Goal: Task Accomplishment & Management: Manage account settings

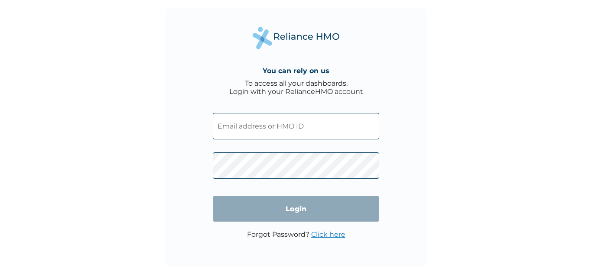
click at [237, 130] on input "text" at bounding box center [296, 126] width 166 height 26
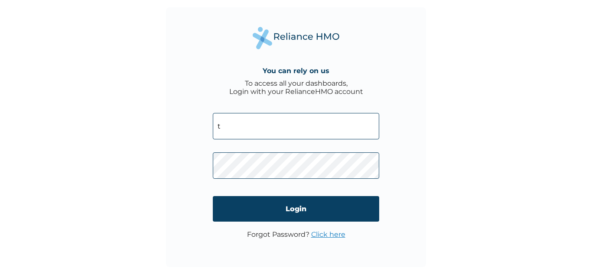
type input "[EMAIL_ADDRESS][DOMAIN_NAME]"
click input "Login" at bounding box center [296, 209] width 166 height 26
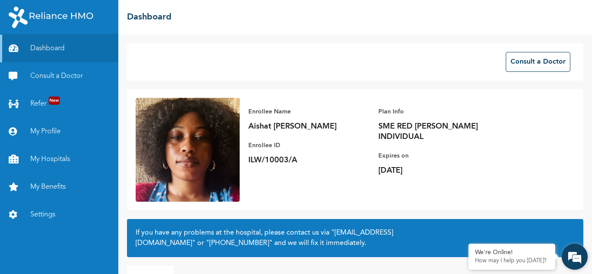
click at [574, 256] on em at bounding box center [574, 256] width 23 height 23
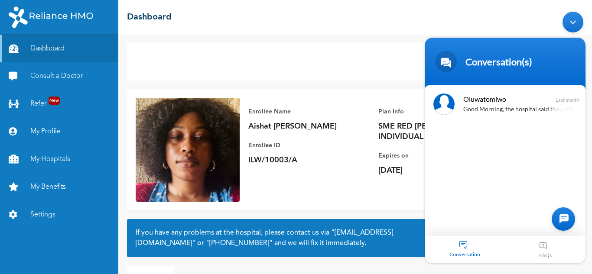
click at [35, 53] on link "Dashboard" at bounding box center [59, 49] width 118 height 28
click at [488, 108] on div "Good Morning, the hospital said they will send series of test for me to do to R…" at bounding box center [517, 109] width 109 height 10
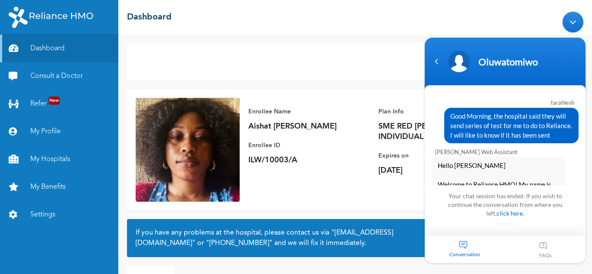
drag, startPoint x: 588, startPoint y: 164, endPoint x: 590, endPoint y: 202, distance: 37.8
click at [590, 202] on html "Oluwatomiwo tarahlesh Good Morning, the hospital said they will send series of …" at bounding box center [506, 137] width 170 height 261
click at [513, 213] on link "click here." at bounding box center [510, 212] width 27 height 7
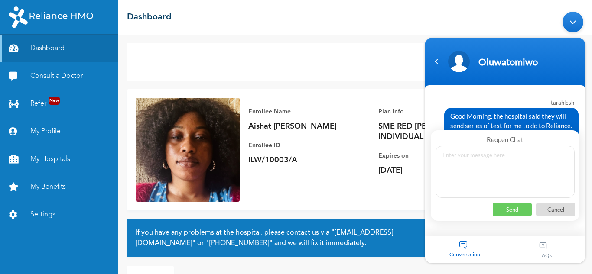
scroll to position [1300, 0]
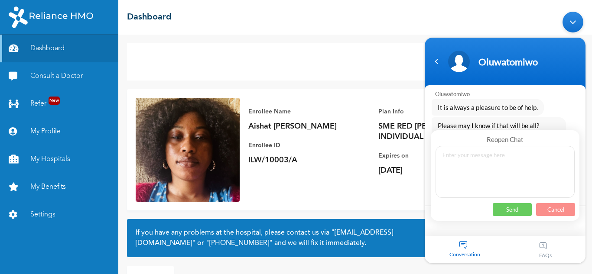
click at [560, 209] on p "Cancel" at bounding box center [555, 209] width 39 height 13
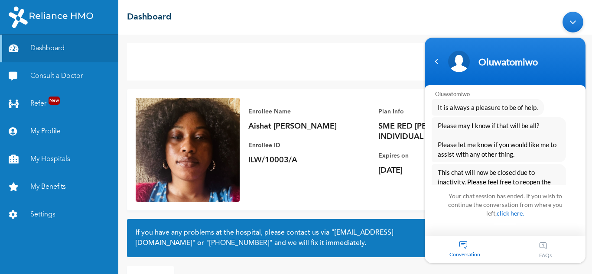
drag, startPoint x: 589, startPoint y: 174, endPoint x: 587, endPoint y: 191, distance: 16.6
click at [587, 191] on body "Oluwatomiwo tarahlesh Good Morning, the hospital said they will send series of …" at bounding box center [506, 137] width 170 height 261
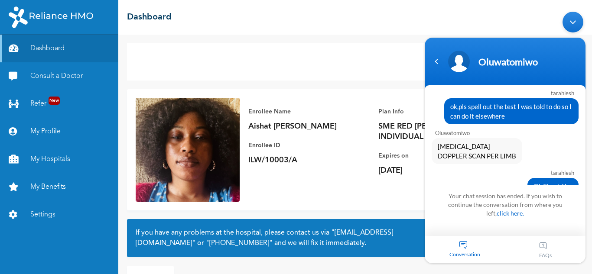
scroll to position [1184, 0]
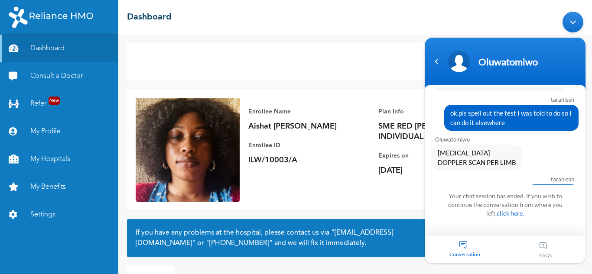
click at [584, 172] on div "tarahlesh Ok,Thank You" at bounding box center [505, 185] width 161 height 30
click at [573, 16] on div "Minimize live chat window" at bounding box center [573, 21] width 21 height 21
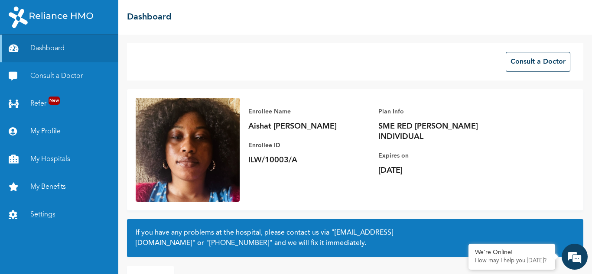
click at [58, 215] on link "Settings" at bounding box center [59, 215] width 118 height 28
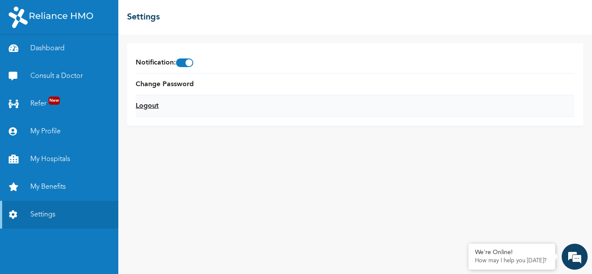
click at [157, 104] on link "Logout" at bounding box center [147, 106] width 23 height 10
